Goal: Task Accomplishment & Management: Use online tool/utility

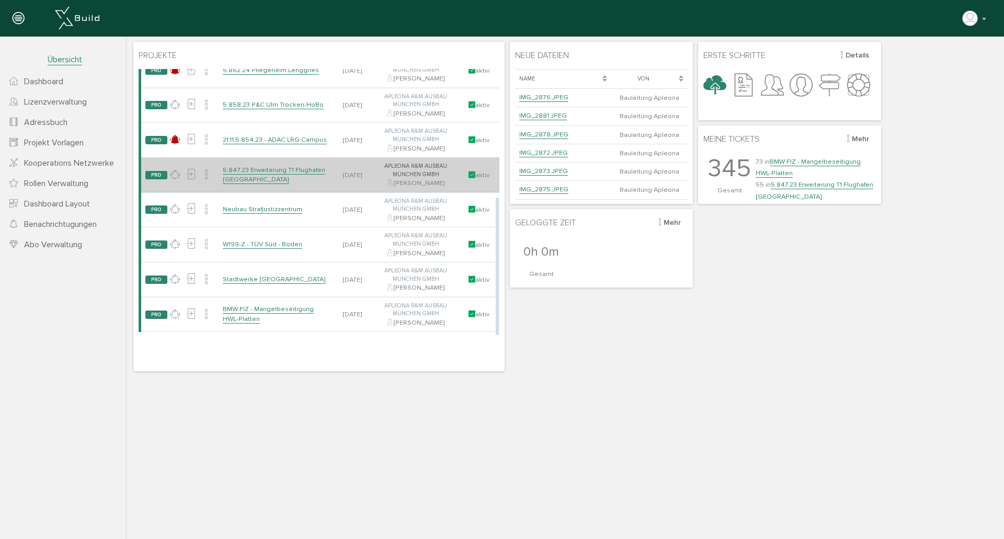
click at [291, 169] on link "5.847.23 Erweiterung T1 Flughafen [GEOGRAPHIC_DATA]" at bounding box center [274, 175] width 102 height 18
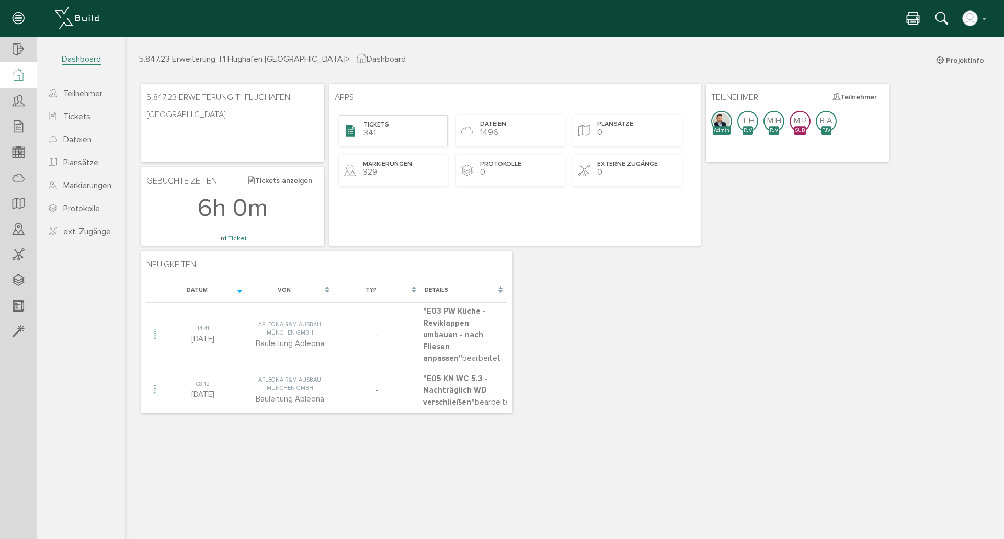
click at [410, 143] on div "Tickets 341" at bounding box center [393, 130] width 109 height 31
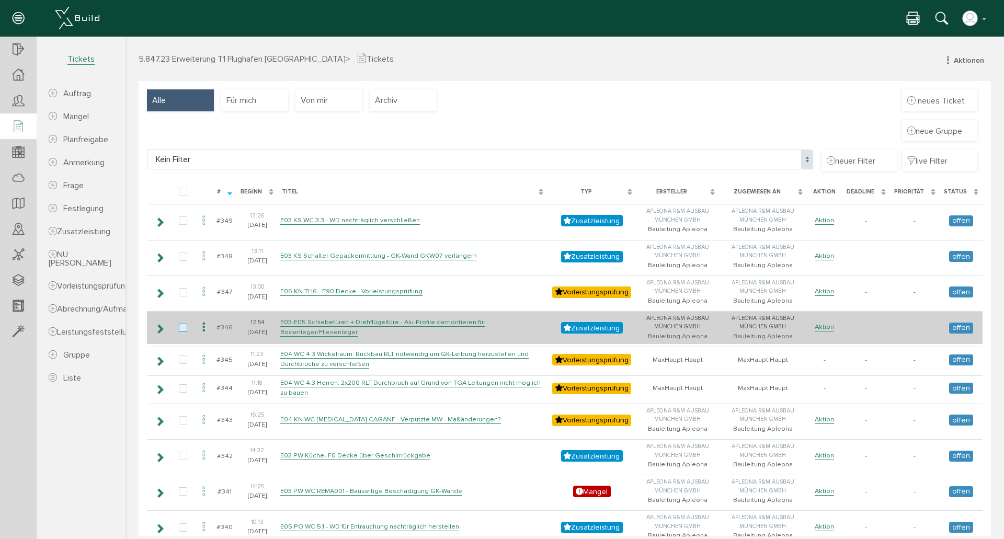
drag, startPoint x: 163, startPoint y: 332, endPoint x: 185, endPoint y: 329, distance: 22.1
click at [163, 332] on icon at bounding box center [160, 329] width 10 height 8
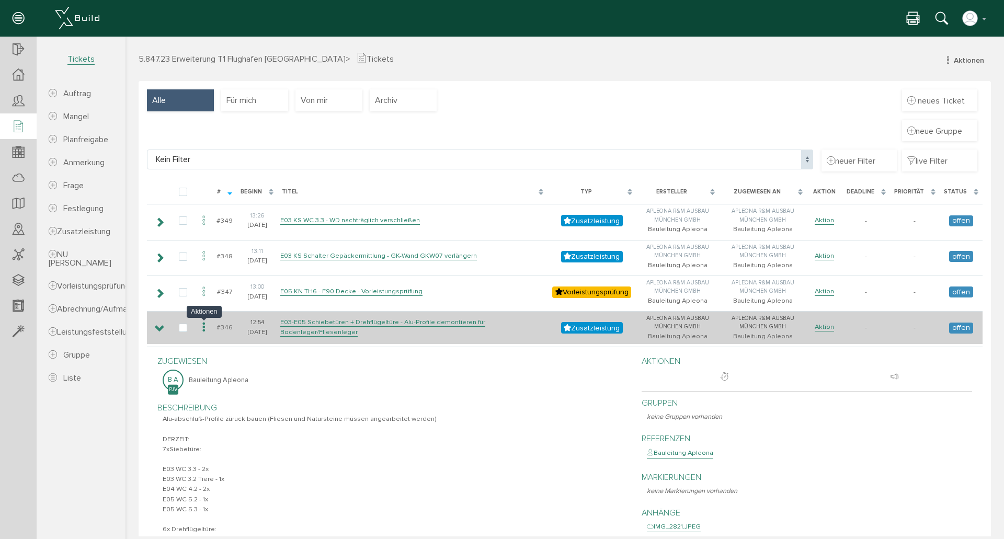
click at [204, 327] on icon at bounding box center [204, 328] width 13 height 14
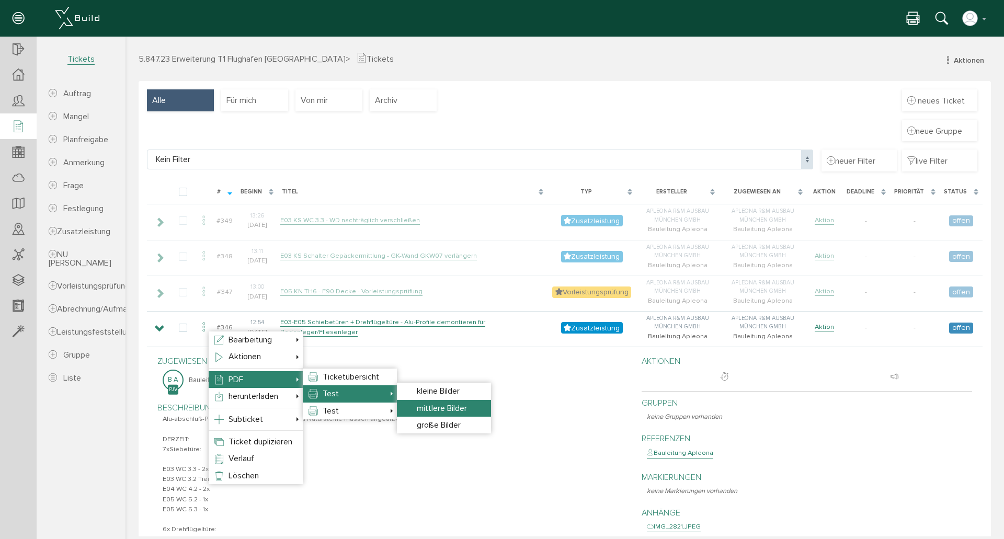
click at [418, 408] on span "mittlere Bilder" at bounding box center [442, 408] width 50 height 10
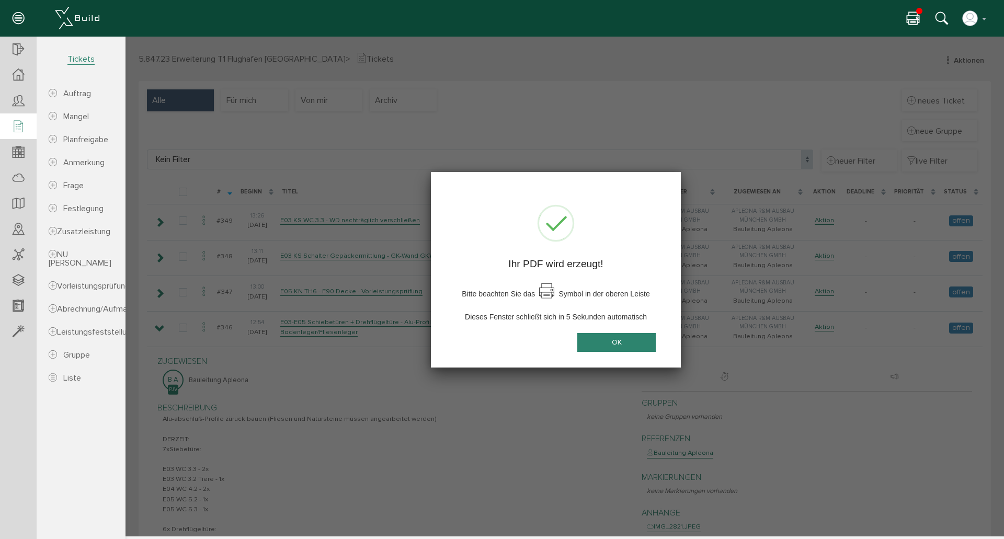
click at [588, 342] on button "OK" at bounding box center [616, 342] width 78 height 19
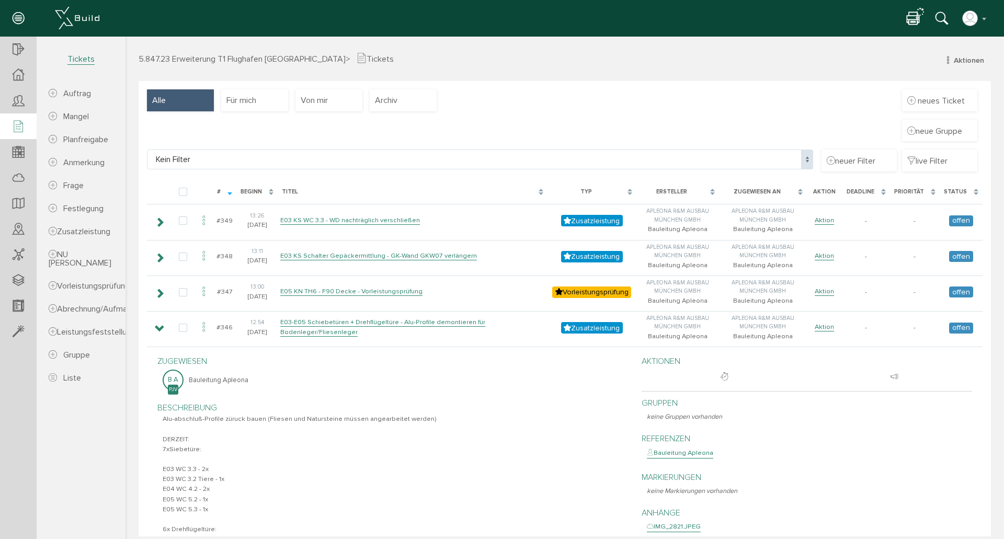
click at [913, 18] on icon at bounding box center [913, 19] width 13 height 15
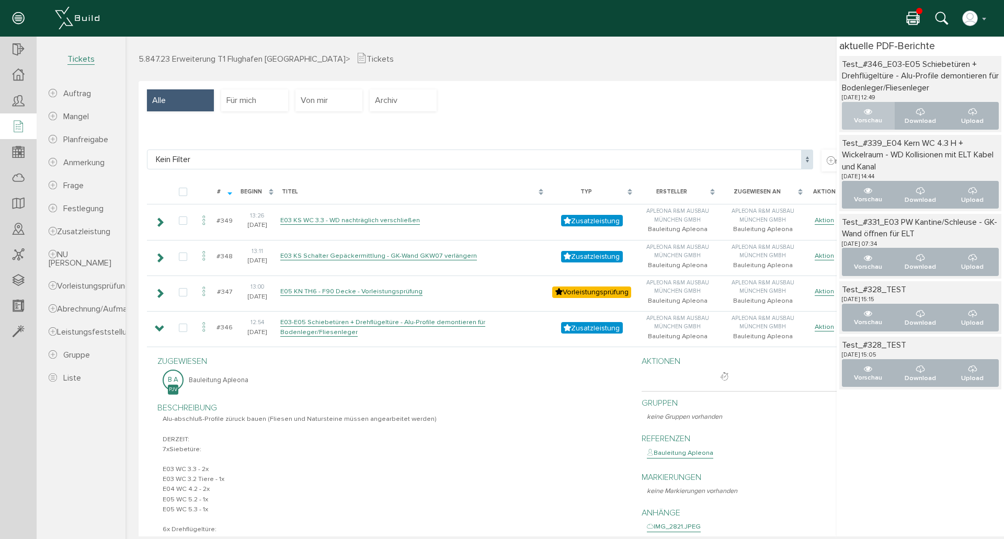
click at [863, 116] on p "Vorschau" at bounding box center [868, 121] width 35 height 10
